Goal: Communication & Community: Share content

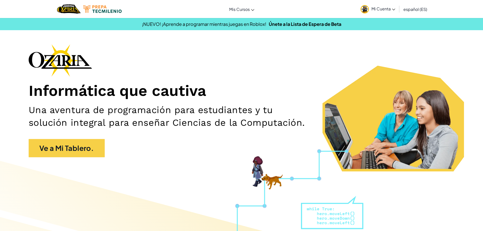
click at [390, 10] on span "Mi Cuenta" at bounding box center [383, 8] width 24 height 5
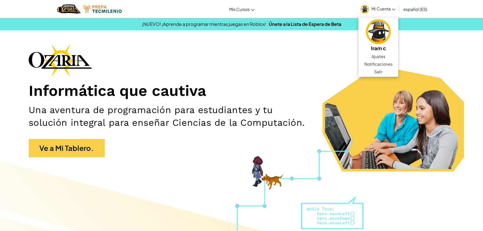
click at [346, 79] on div "Informática que cautiva Una aventura de programación para estudiantes y tu solu…" at bounding box center [242, 103] width 426 height 118
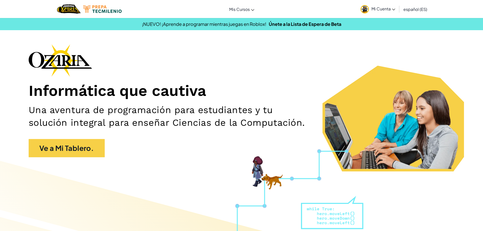
click at [143, 68] on div "Informática que cautiva Una aventura de programación para estudiantes y tu solu…" at bounding box center [242, 103] width 426 height 118
click at [146, 67] on div "Informática que cautiva Una aventura de programación para estudiantes y tu solu…" at bounding box center [242, 103] width 426 height 118
drag, startPoint x: 158, startPoint y: 67, endPoint x: 173, endPoint y: 84, distance: 22.6
click at [165, 76] on div "Informática que cautiva Una aventura de programación para estudiantes y tu solu…" at bounding box center [242, 103] width 426 height 118
click at [176, 85] on h1 "Informática que cautiva" at bounding box center [242, 91] width 426 height 19
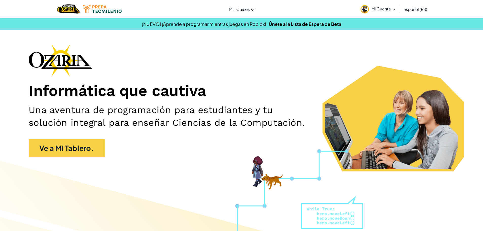
drag, startPoint x: 177, startPoint y: 85, endPoint x: 175, endPoint y: 89, distance: 4.4
click at [175, 89] on h1 "Informática que cautiva" at bounding box center [242, 91] width 426 height 19
click at [170, 110] on h2 "Una aventura de programación para estudiantes y tu solución integral para enseñ…" at bounding box center [172, 116] width 286 height 25
click at [188, 120] on h2 "Una aventura de programación para estudiantes y tu solución integral para enseñ…" at bounding box center [172, 116] width 286 height 25
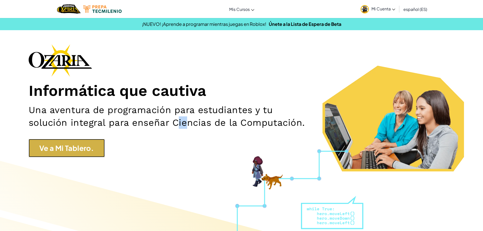
click at [84, 147] on link "Ve a Mi Tablero." at bounding box center [67, 148] width 76 height 18
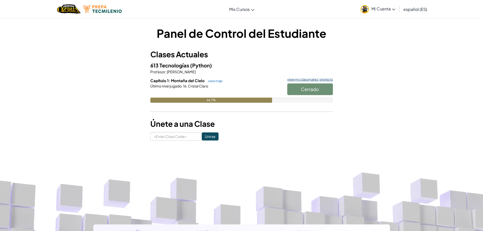
click at [322, 80] on link "view my classmates' projects" at bounding box center [309, 79] width 48 height 3
